Goal: Transaction & Acquisition: Purchase product/service

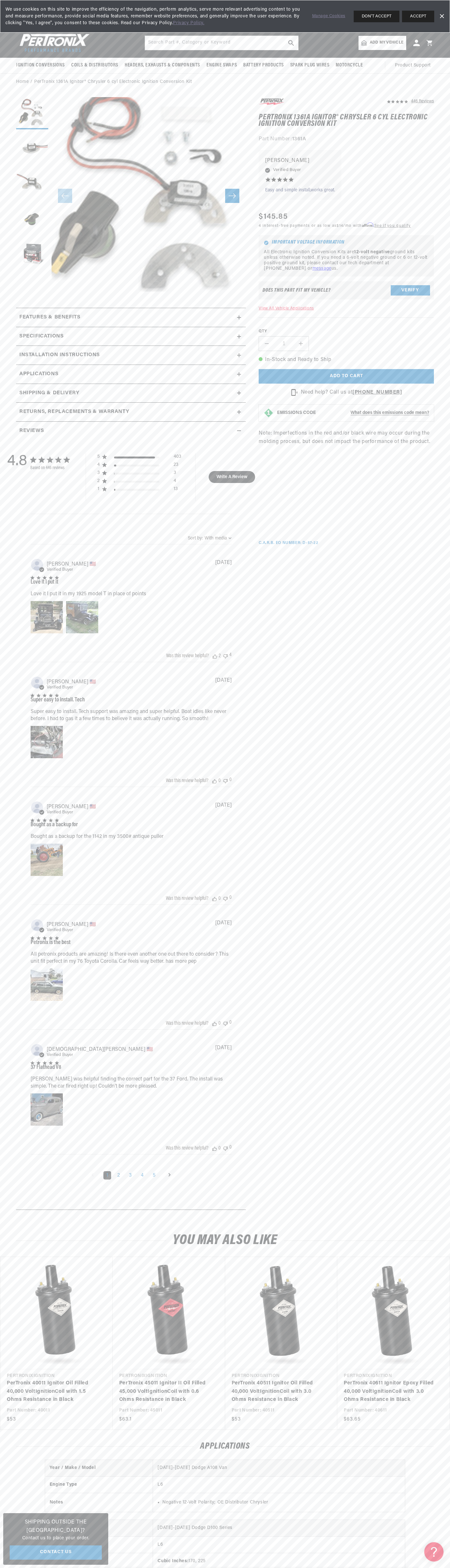
click at [64, 26] on span "We use cookies on this site to improve the efficiency of the navigation, perfor…" at bounding box center [154, 16] width 298 height 20
click at [426, 393] on div "Need help? Call us at [PHONE_NUMBER]" at bounding box center [347, 393] width 175 height 9
click at [351, 1567] on html "Skip to content Your cart Your cart is empty Get the right parts the first time…" at bounding box center [225, 784] width 450 height 1568
click at [29, 433] on h2 "Reviews" at bounding box center [32, 431] width 24 height 9
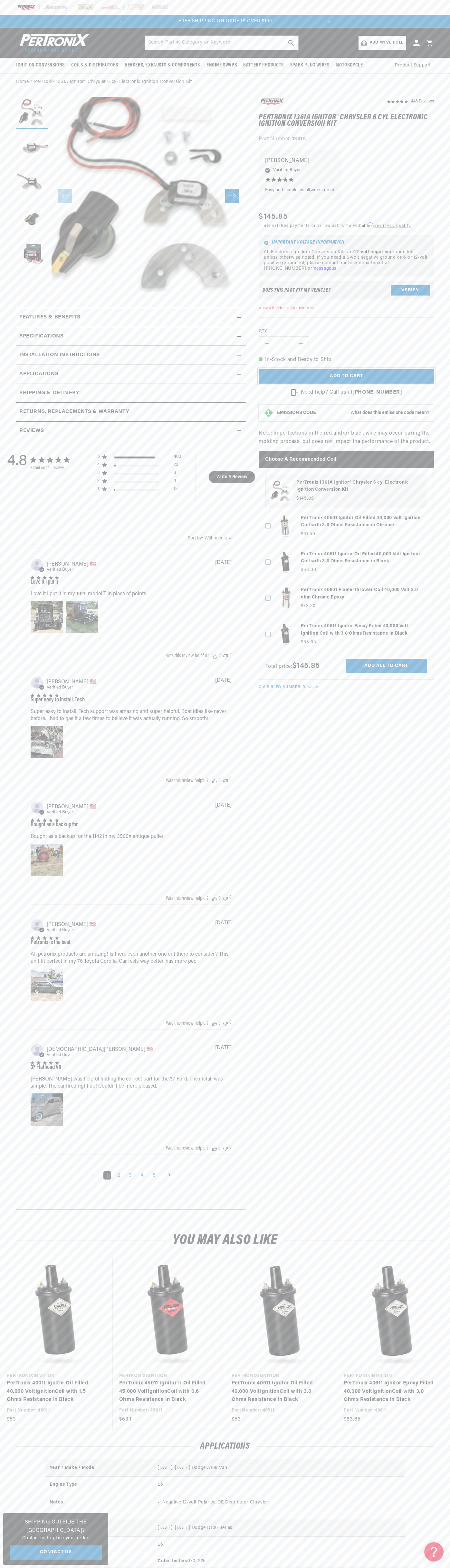
scroll to position [0, 196]
